Goal: Information Seeking & Learning: Learn about a topic

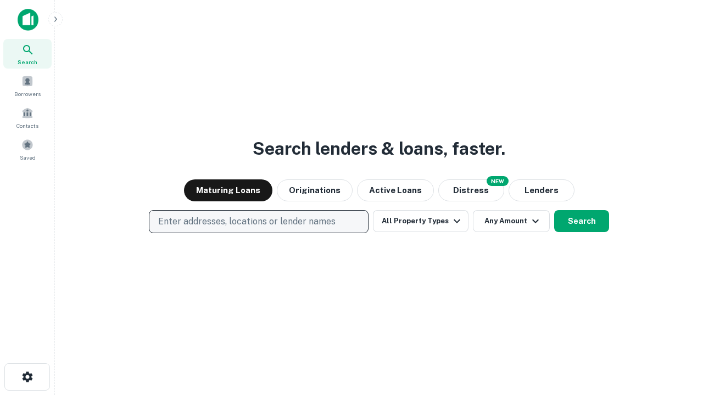
click at [258, 222] on p "Enter addresses, locations or lender names" at bounding box center [246, 221] width 177 height 13
type input "**********"
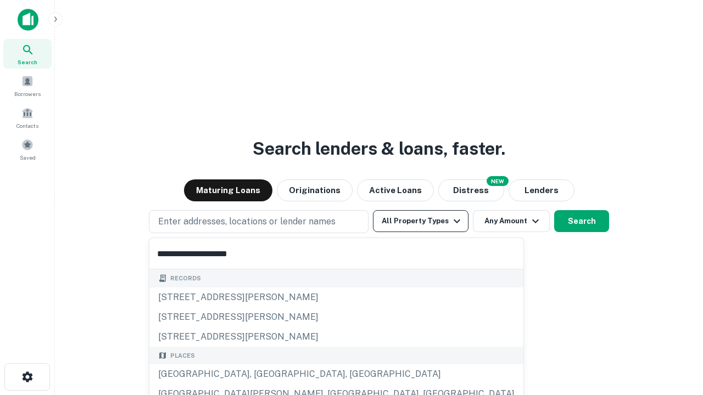
click at [262, 375] on div "[GEOGRAPHIC_DATA], [GEOGRAPHIC_DATA], [GEOGRAPHIC_DATA]" at bounding box center [336, 375] width 374 height 20
click at [421, 221] on button "All Property Types" at bounding box center [421, 221] width 96 height 22
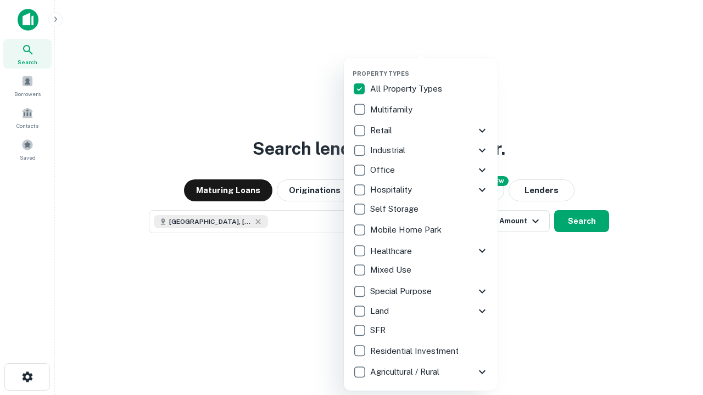
click at [429, 66] on button "button" at bounding box center [430, 66] width 154 height 1
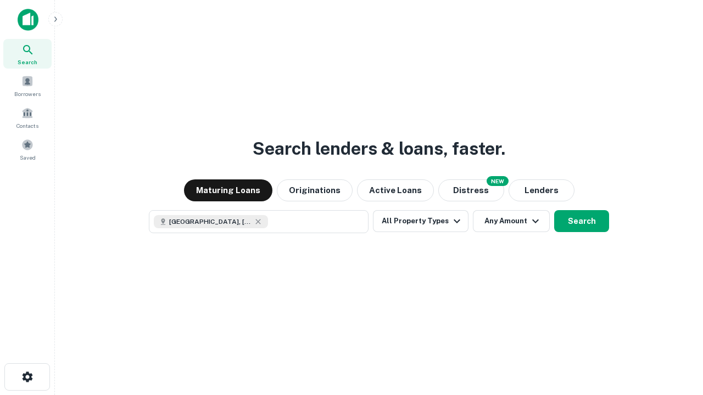
scroll to position [18, 0]
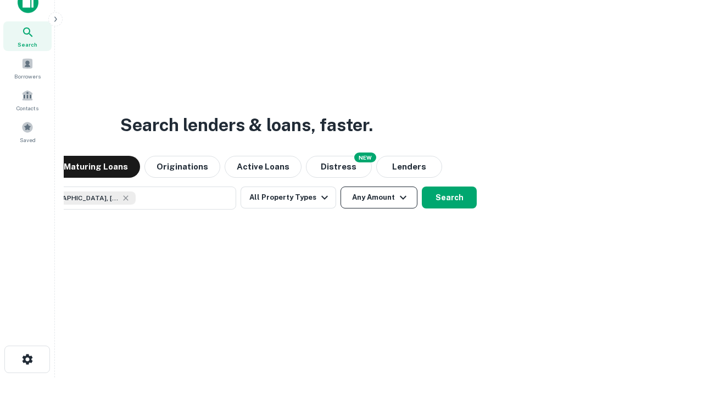
click at [340, 187] on button "Any Amount" at bounding box center [378, 198] width 77 height 22
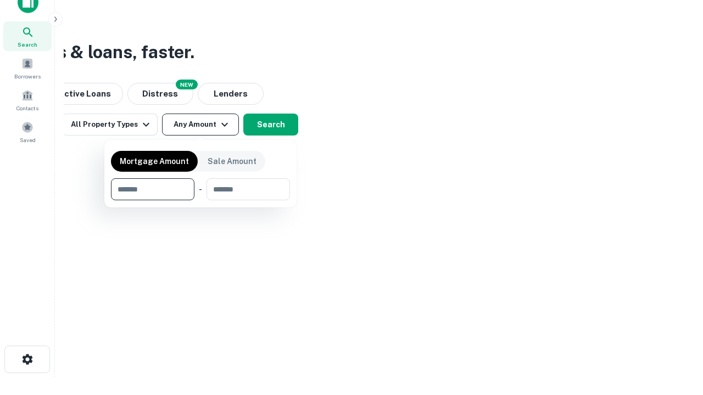
type input "*******"
click at [200, 200] on button "button" at bounding box center [200, 200] width 179 height 1
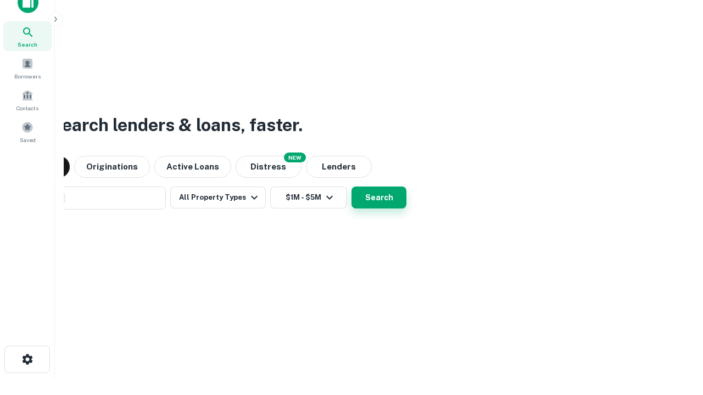
click at [351, 187] on button "Search" at bounding box center [378, 198] width 55 height 22
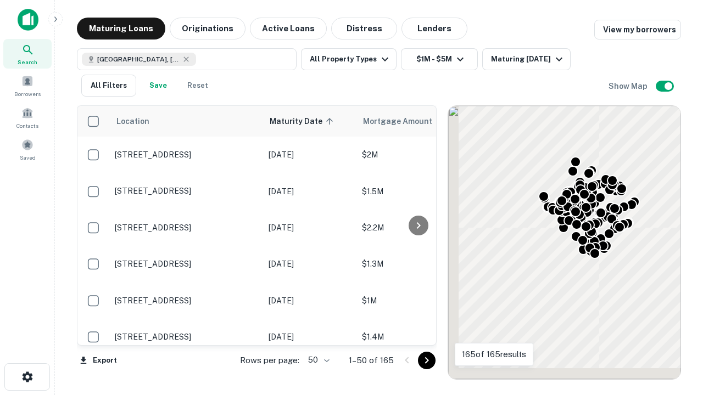
click at [317, 360] on body "Search Borrowers Contacts Saved Maturing Loans Originations Active Loans Distre…" at bounding box center [351, 197] width 703 height 395
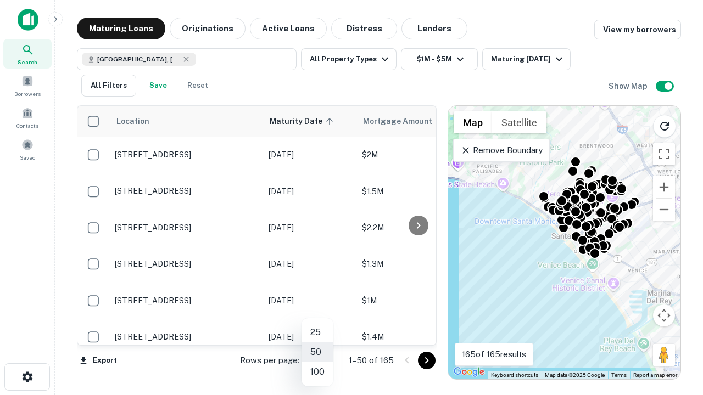
click at [317, 333] on li "25" at bounding box center [317, 333] width 32 height 20
click at [426, 360] on icon "Go to next page" at bounding box center [426, 360] width 13 height 13
